Goal: Task Accomplishment & Management: Complete application form

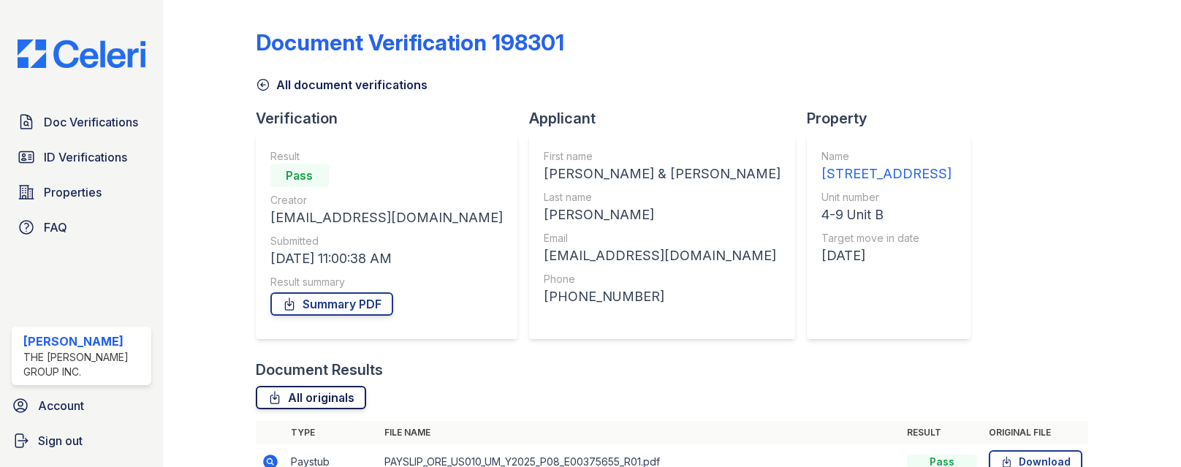
scroll to position [39, 0]
click at [94, 113] on span "Doc Verifications" at bounding box center [91, 122] width 94 height 18
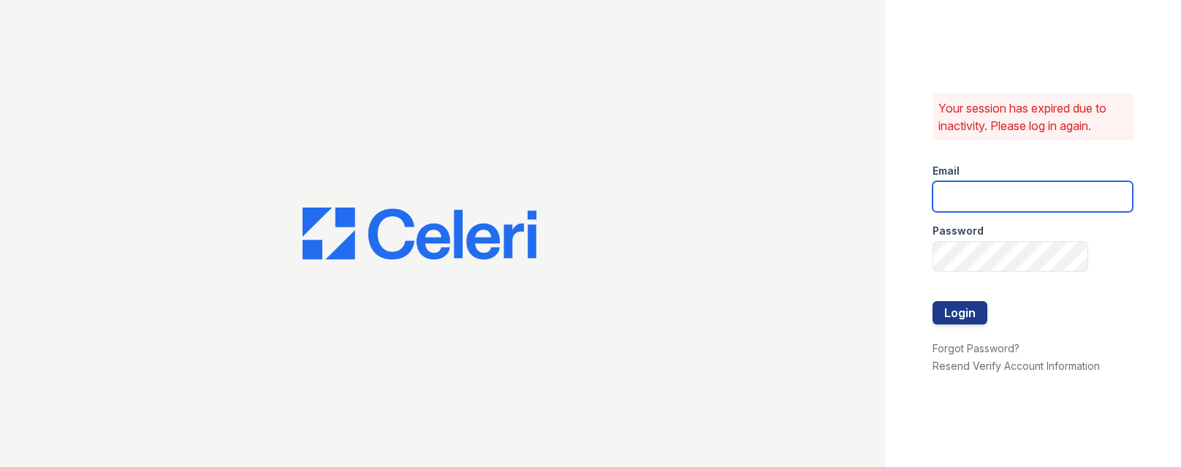
type input "[PERSON_NAME][EMAIL_ADDRESS][DOMAIN_NAME]"
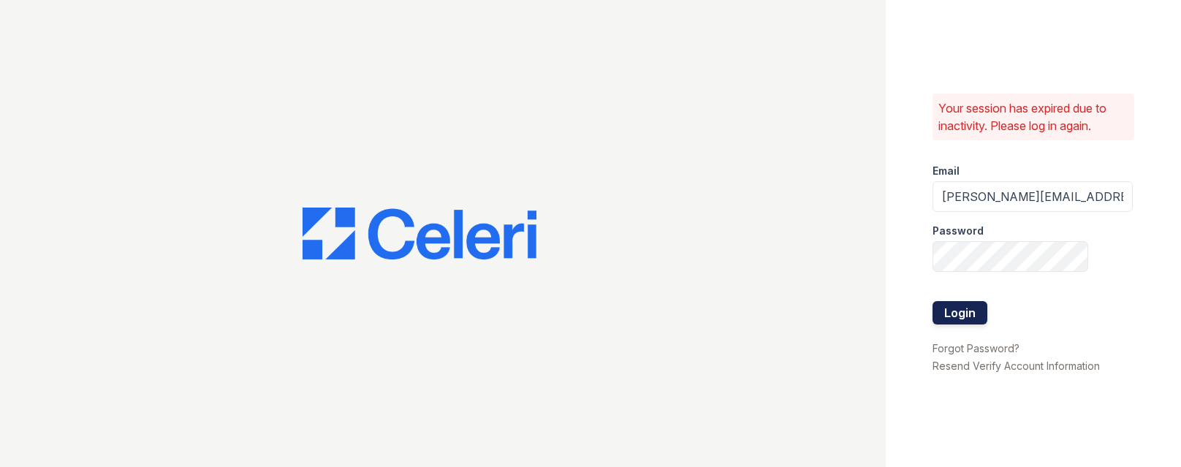
click at [968, 301] on button "Login" at bounding box center [960, 312] width 55 height 23
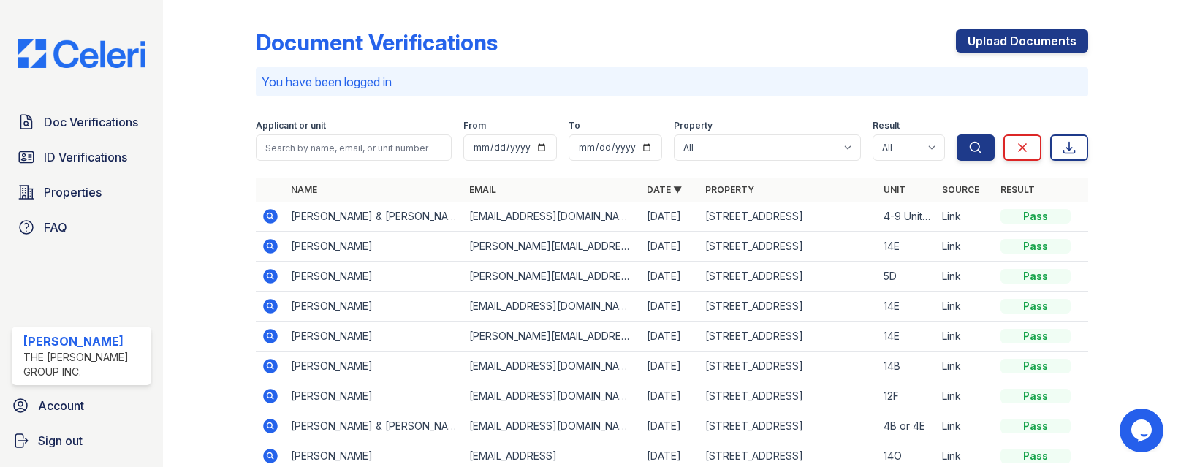
scroll to position [8, 0]
click at [274, 269] on icon at bounding box center [270, 276] width 15 height 15
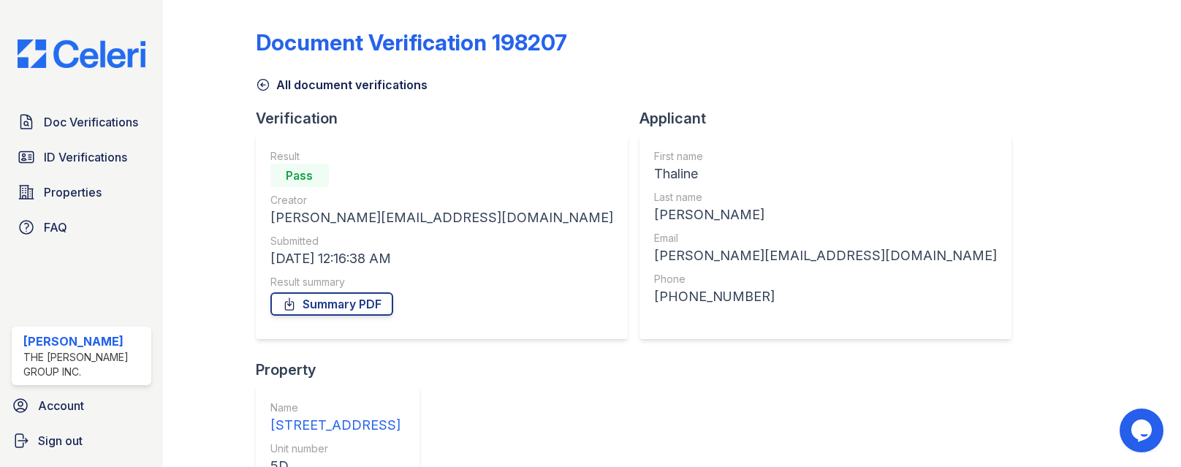
scroll to position [588, 0]
click at [326, 292] on link "Summary PDF" at bounding box center [331, 303] width 123 height 23
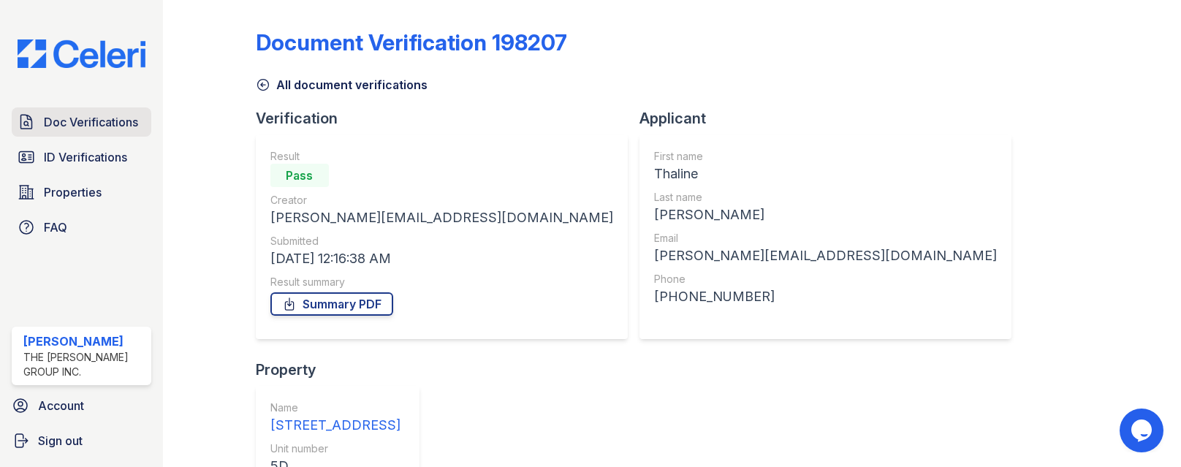
click at [107, 131] on span "Doc Verifications" at bounding box center [91, 122] width 94 height 18
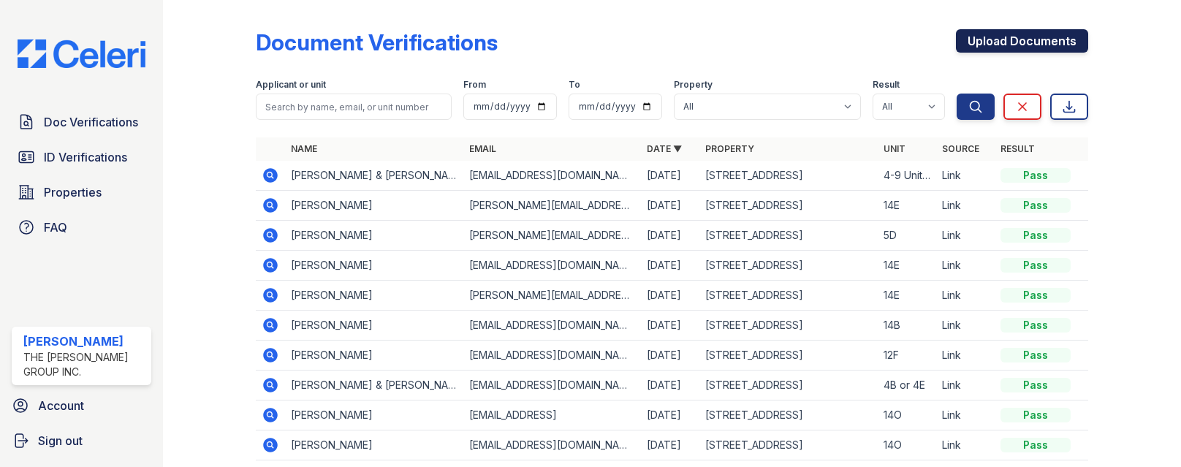
click at [984, 42] on link "Upload Documents" at bounding box center [1022, 40] width 132 height 23
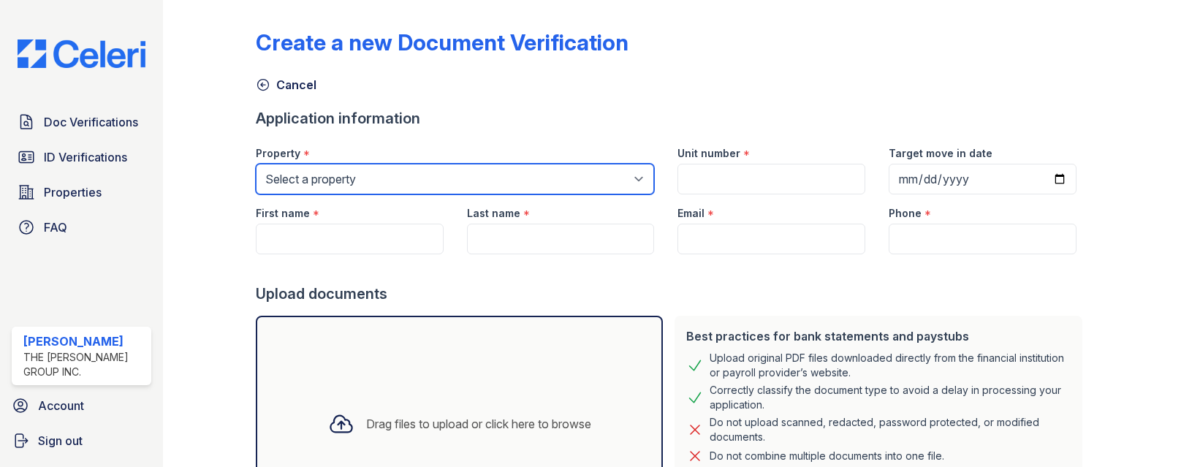
click at [351, 178] on select "Select a property 3880 9th Ave 620 West 153rd Street" at bounding box center [455, 179] width 399 height 31
select select "5231"
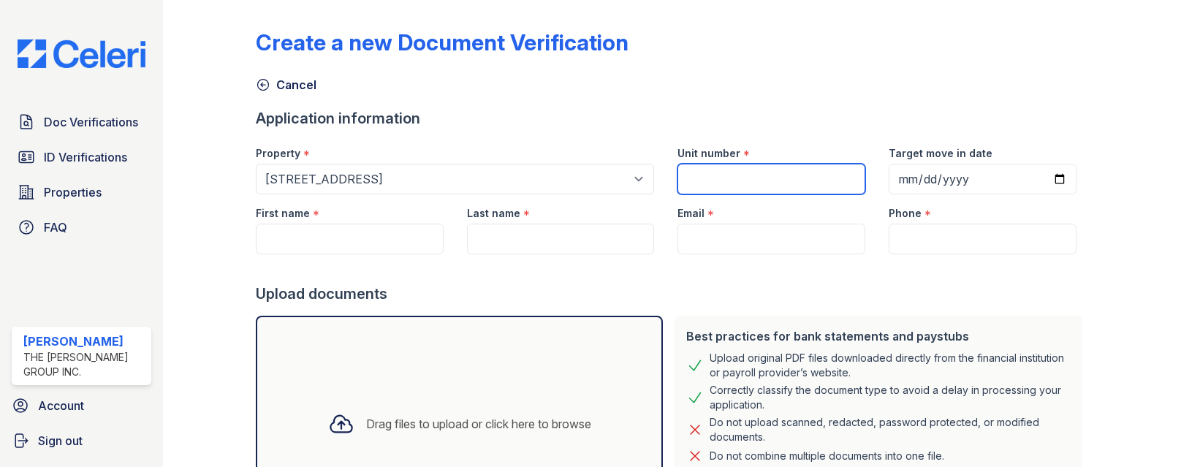
click at [699, 172] on input "Unit number" at bounding box center [772, 179] width 188 height 31
type input "5d"
click at [744, 202] on div "Email *" at bounding box center [772, 208] width 188 height 29
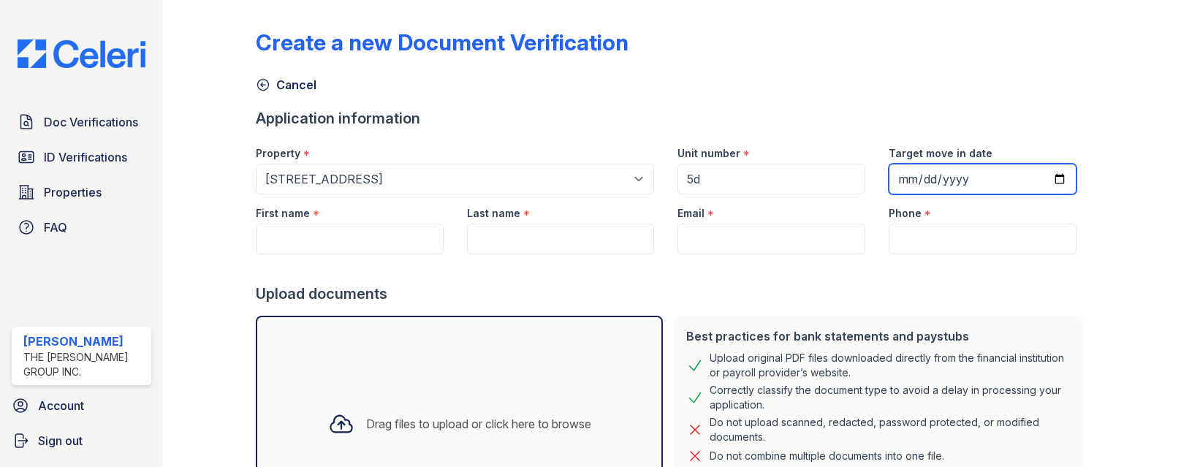
click at [900, 177] on input "Target move in date" at bounding box center [983, 179] width 188 height 31
type input "2025-01-10"
click at [822, 280] on div at bounding box center [672, 268] width 832 height 29
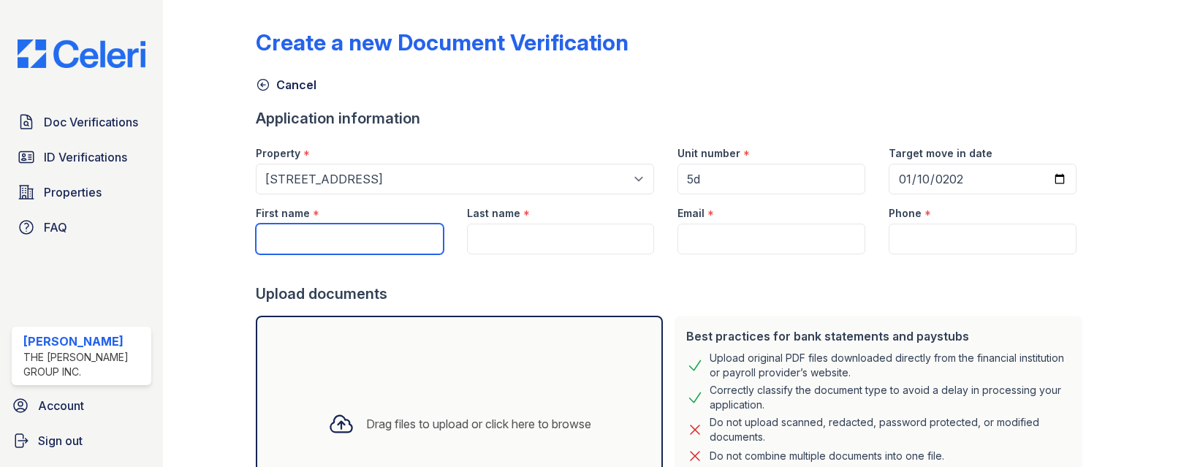
click at [276, 224] on input "First name" at bounding box center [350, 239] width 188 height 31
type input "thaline"
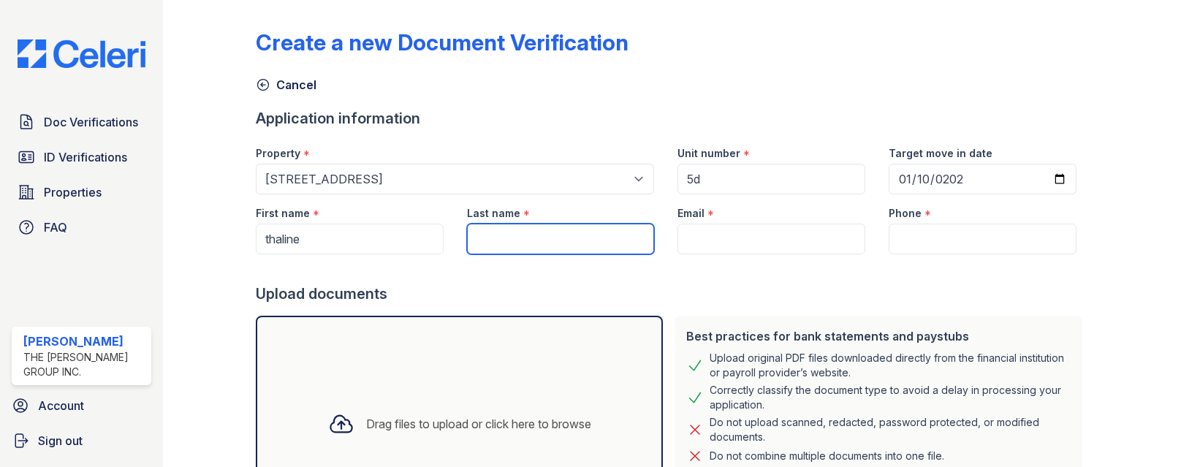
click at [527, 224] on input "Last name" at bounding box center [561, 239] width 188 height 31
paste input "Tarpinian"
type input "Tarpinian"
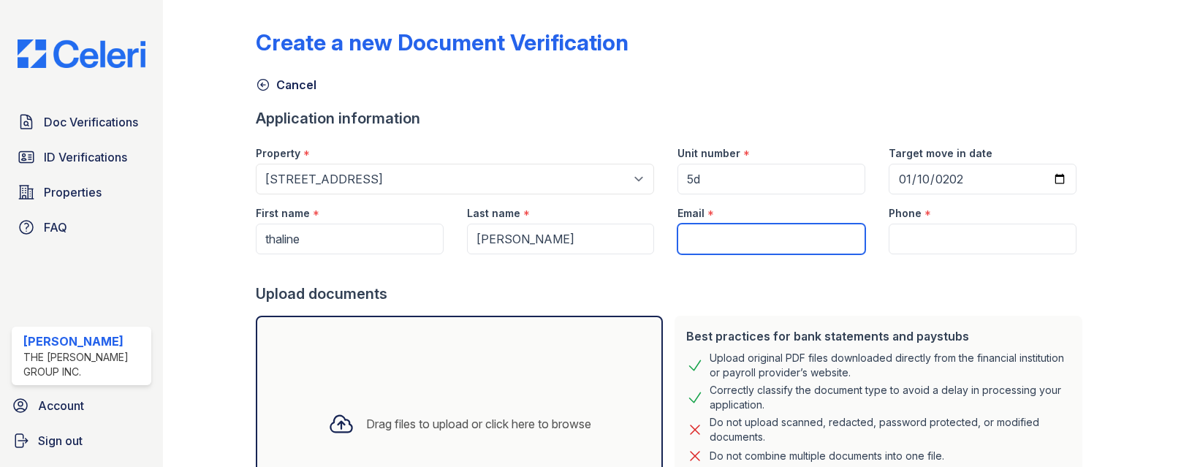
click at [730, 224] on input "Email" at bounding box center [772, 239] width 188 height 31
paste input "[PERSON_NAME][EMAIL_ADDRESS][DOMAIN_NAME]"
type input "[PERSON_NAME][EMAIL_ADDRESS][DOMAIN_NAME]"
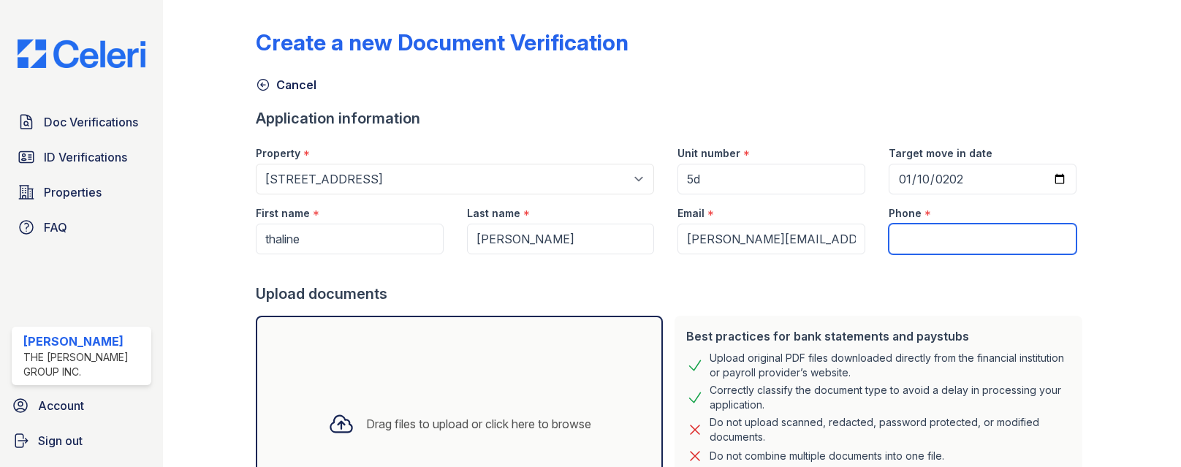
click at [932, 224] on input "Phone" at bounding box center [983, 239] width 188 height 31
type input "6108107994"
click at [861, 284] on div "Upload documents" at bounding box center [672, 294] width 832 height 20
click at [735, 254] on div at bounding box center [672, 268] width 832 height 29
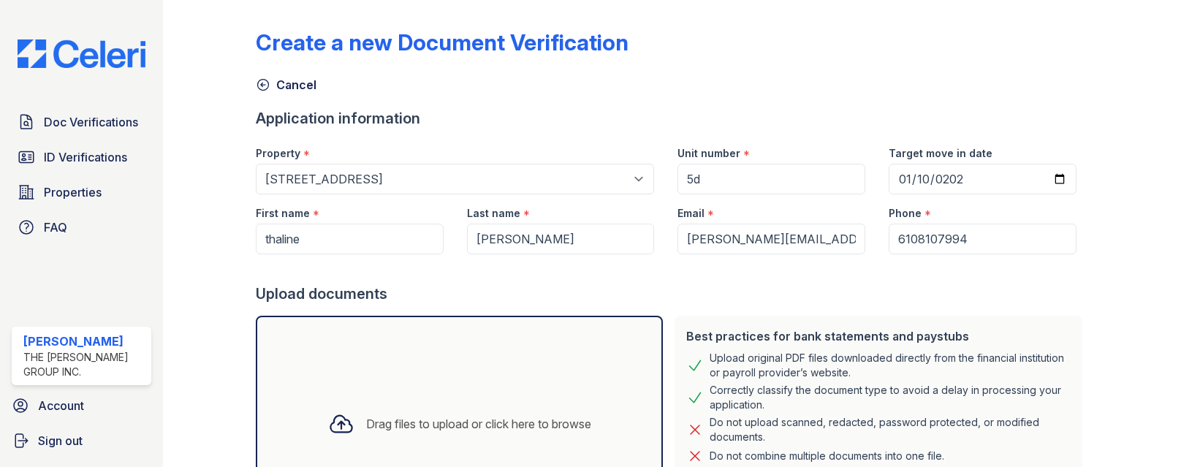
select select "bank_statement"
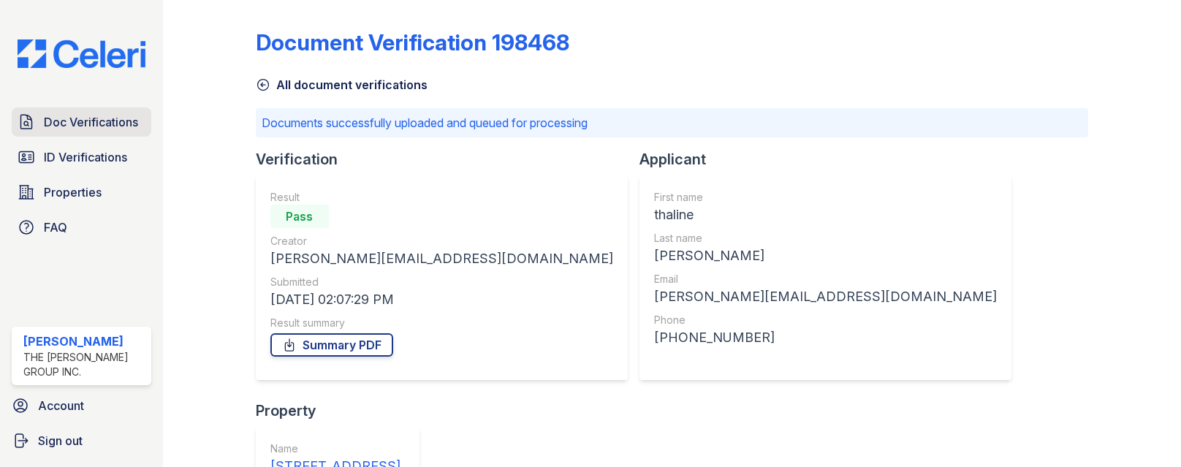
click at [112, 131] on span "Doc Verifications" at bounding box center [91, 122] width 94 height 18
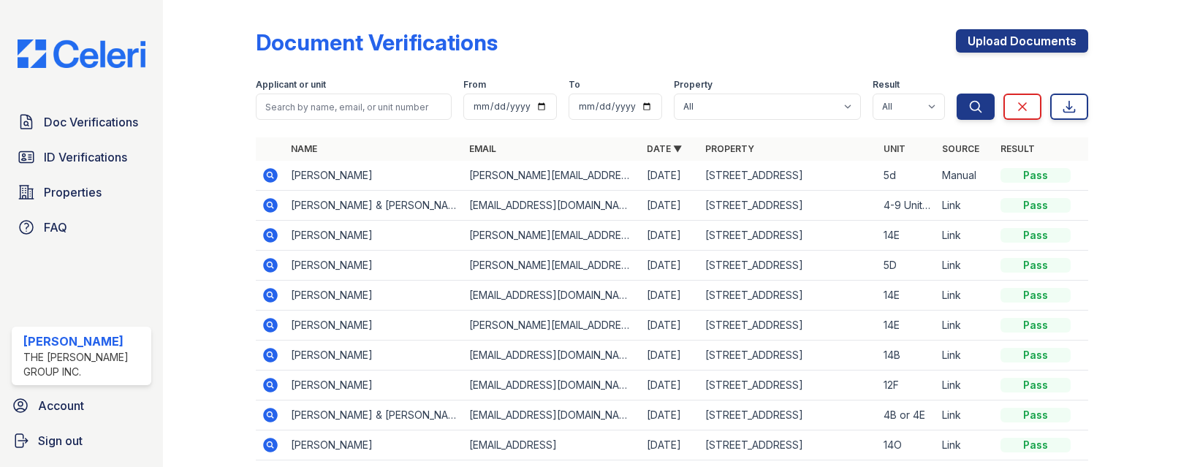
click at [270, 356] on icon at bounding box center [271, 355] width 18 height 18
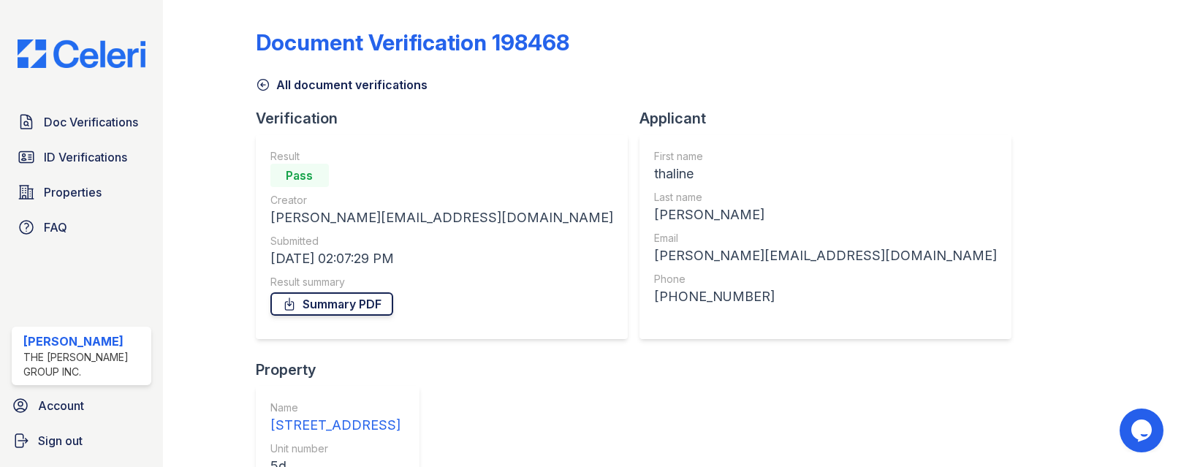
click at [327, 303] on link "Summary PDF" at bounding box center [331, 303] width 123 height 23
click at [331, 299] on link "Summary PDF" at bounding box center [331, 303] width 123 height 23
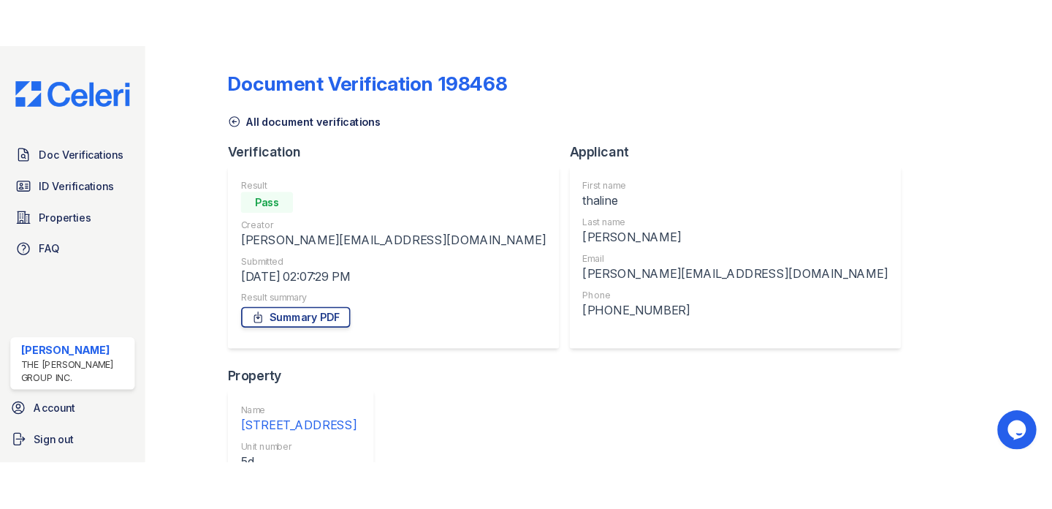
scroll to position [474, 0]
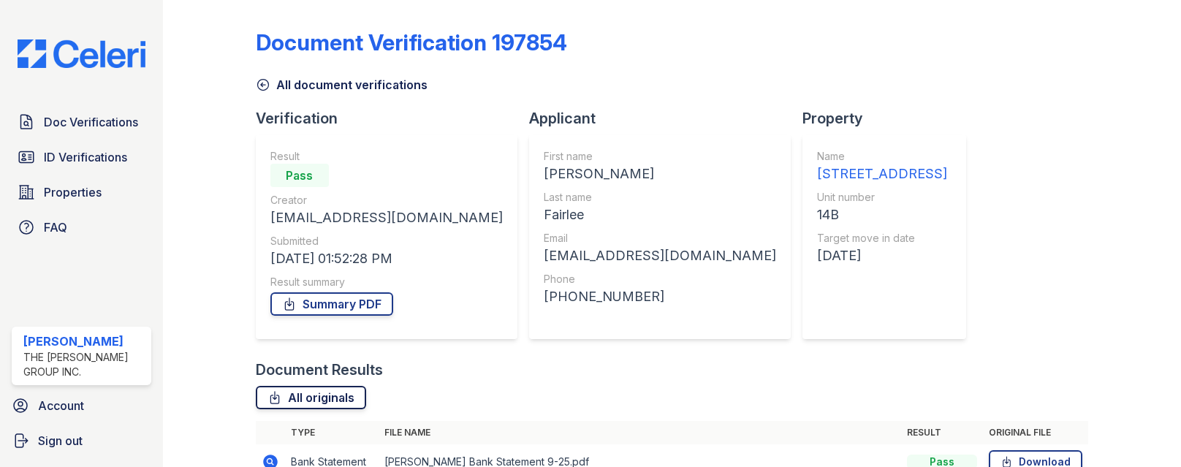
scroll to position [802, 0]
click at [307, 386] on link "All originals" at bounding box center [311, 397] width 110 height 23
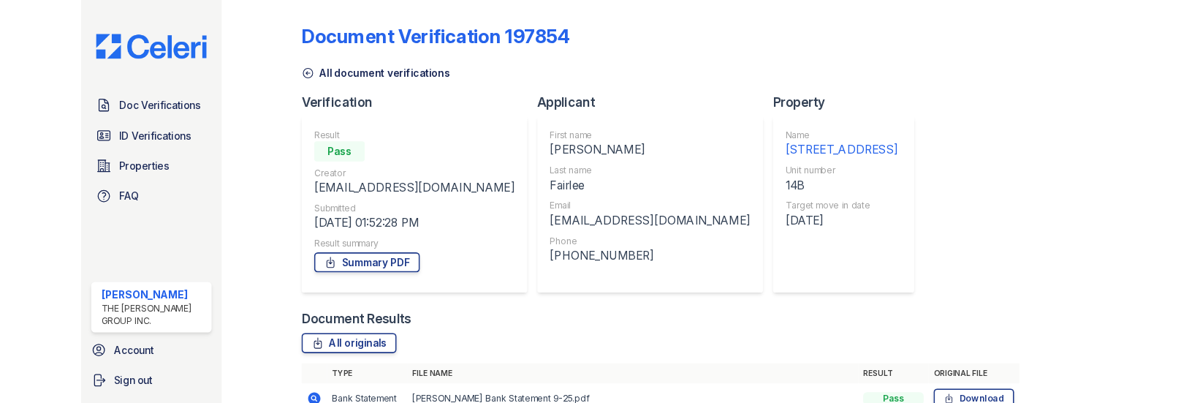
scroll to position [168, 0]
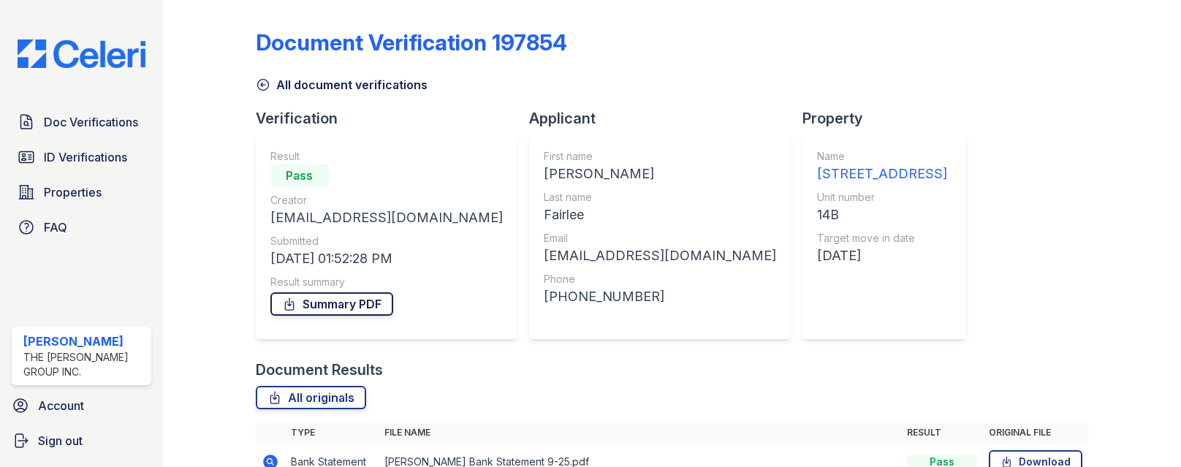
click at [325, 292] on link "Summary PDF" at bounding box center [331, 303] width 123 height 23
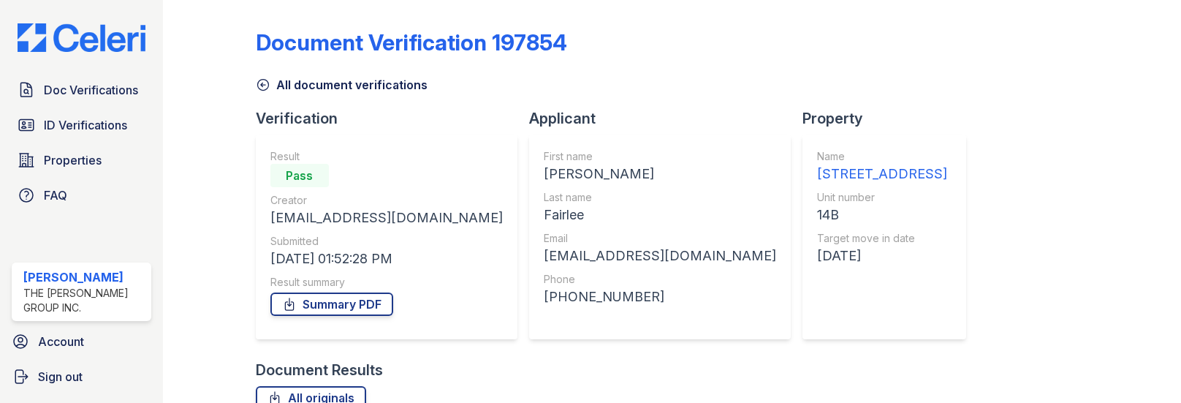
scroll to position [628, 0]
click at [314, 386] on link "All originals" at bounding box center [311, 397] width 110 height 23
